Goal: Task Accomplishment & Management: Manage account settings

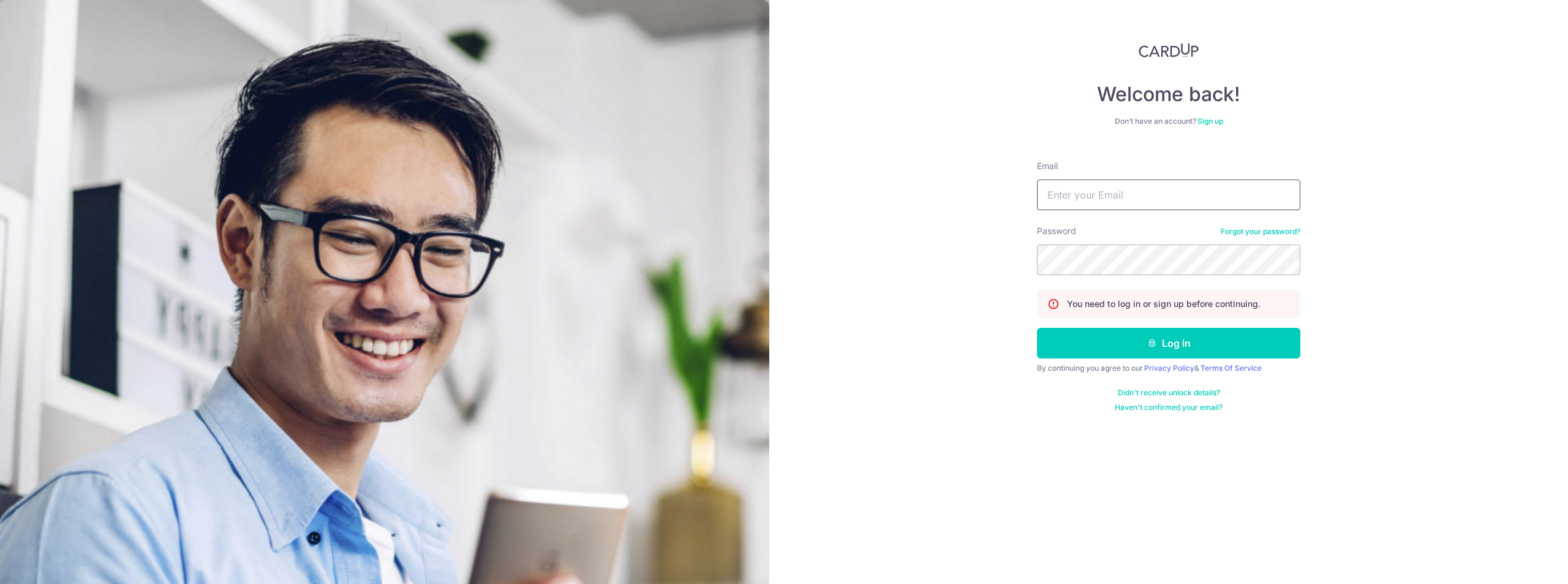
click at [1110, 184] on input "Email" at bounding box center [1169, 195] width 263 height 31
type input "[EMAIL_ADDRESS][DOMAIN_NAME]"
click at [1037, 328] on button "Log in" at bounding box center [1169, 344] width 263 height 31
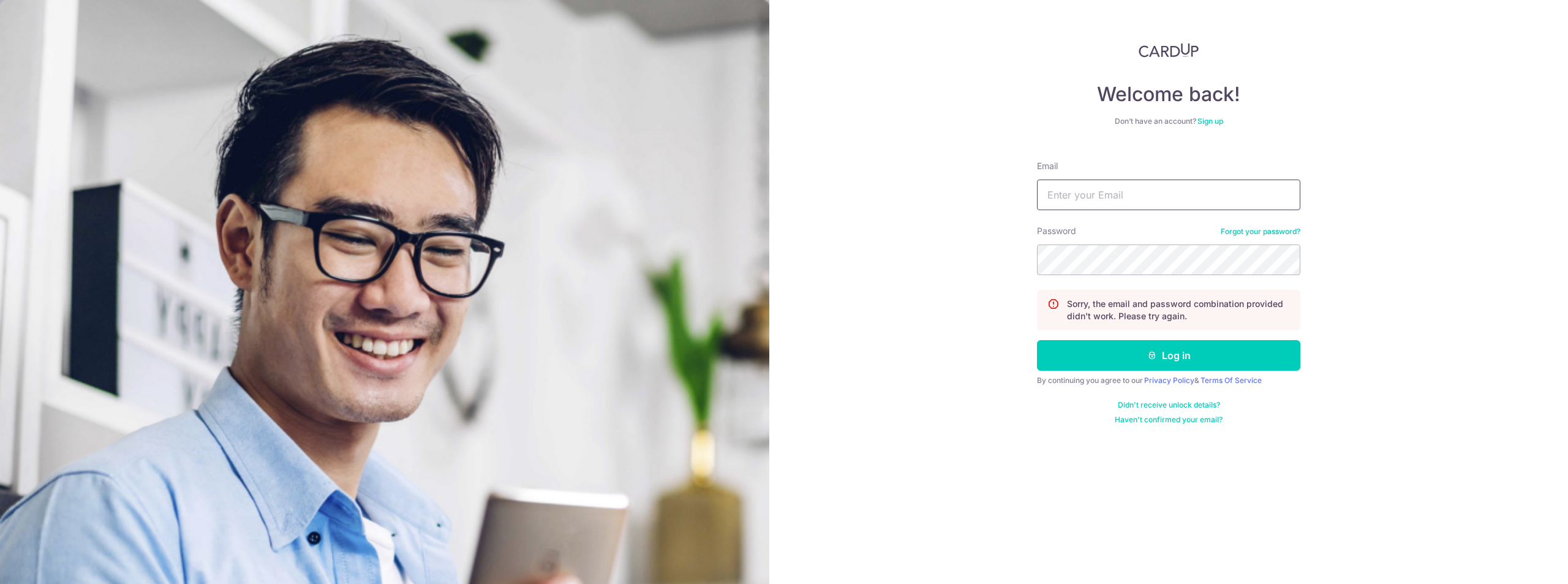
click at [1147, 191] on input "Email" at bounding box center [1169, 195] width 263 height 31
type input "[EMAIL_ADDRESS][DOMAIN_NAME]"
click at [1037, 340] on button "Log in" at bounding box center [1169, 355] width 263 height 31
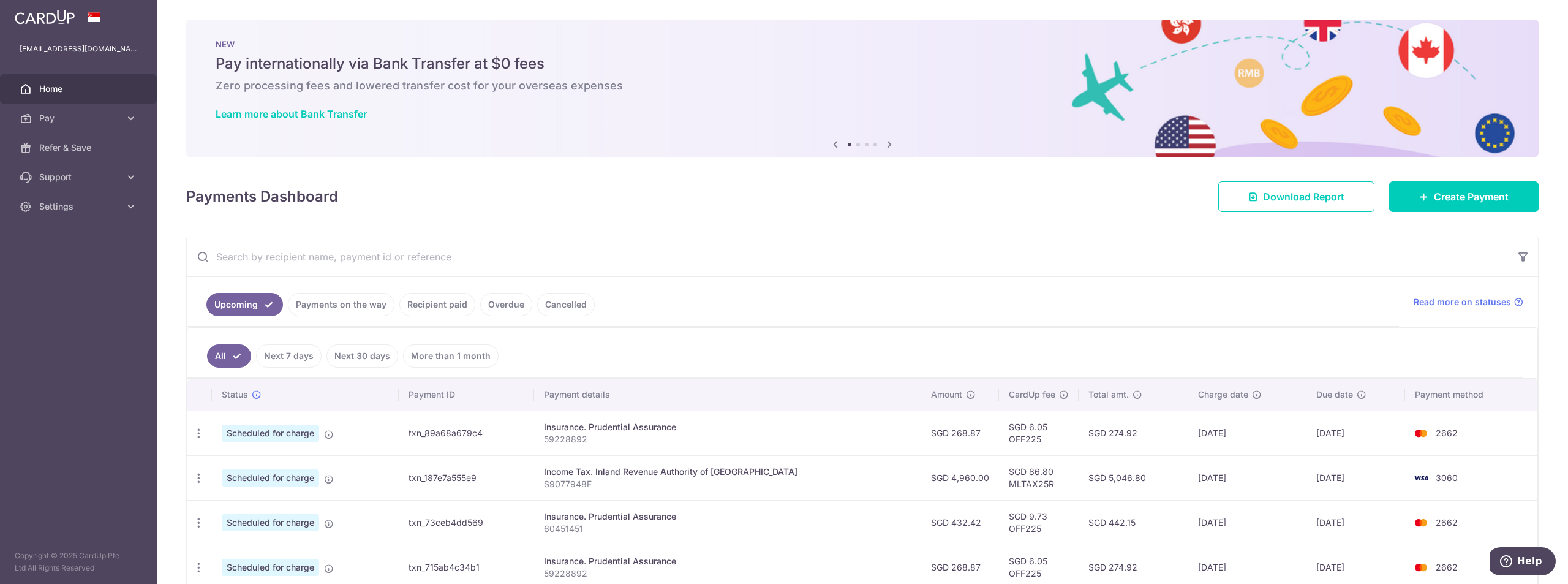
click at [371, 312] on link "Payments on the way" at bounding box center [341, 304] width 106 height 23
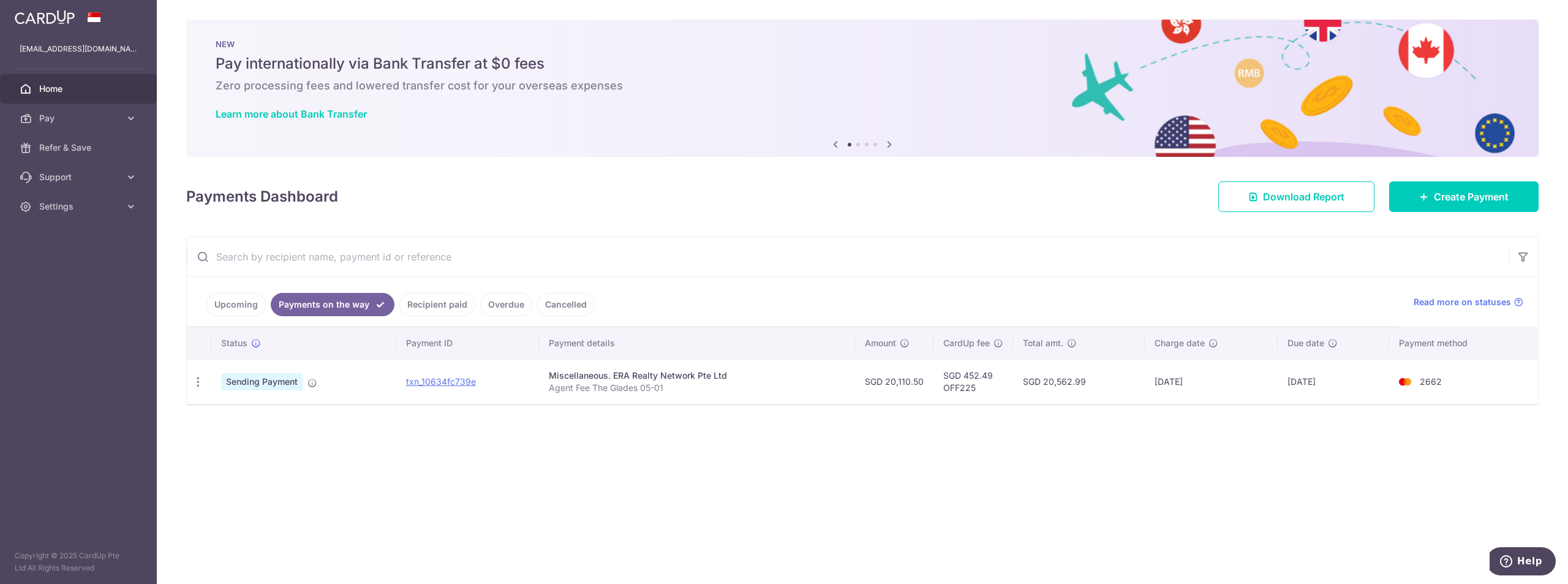
click at [447, 307] on link "Recipient paid" at bounding box center [437, 304] width 76 height 23
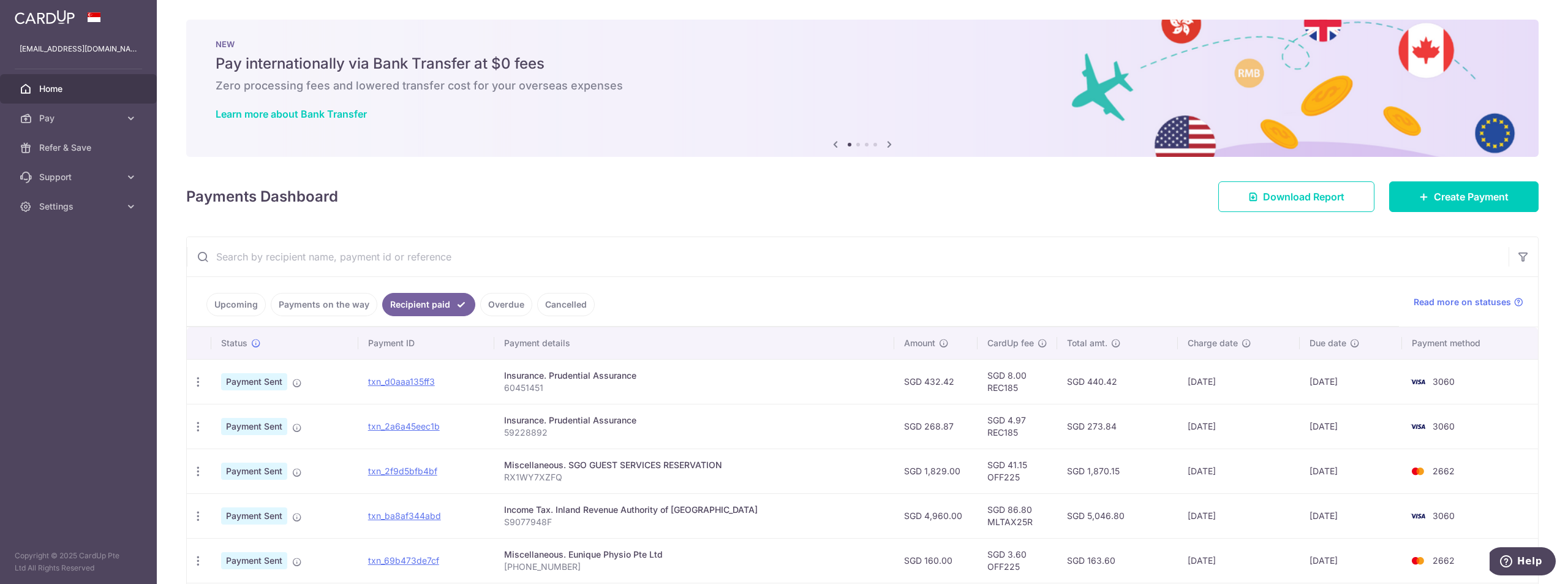
click at [256, 306] on link "Upcoming" at bounding box center [236, 304] width 60 height 23
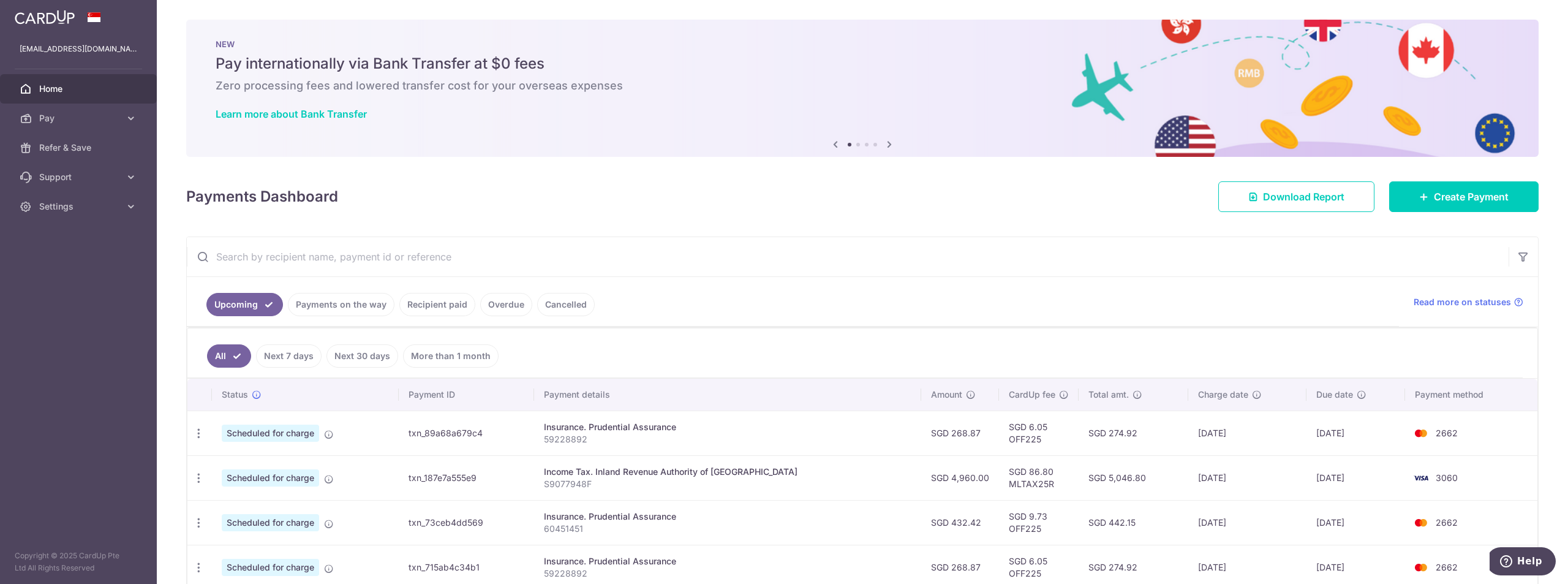
scroll to position [61, 0]
